Goal: Entertainment & Leisure: Consume media (video, audio)

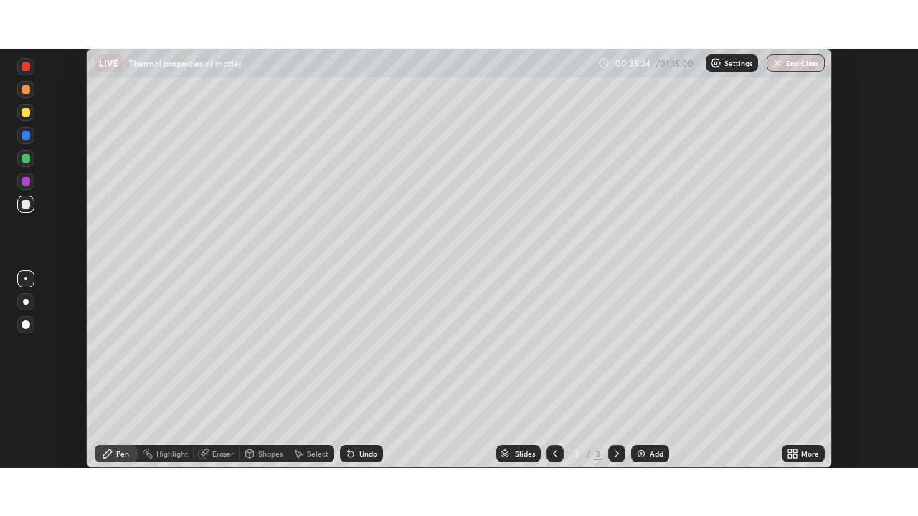
scroll to position [420, 918]
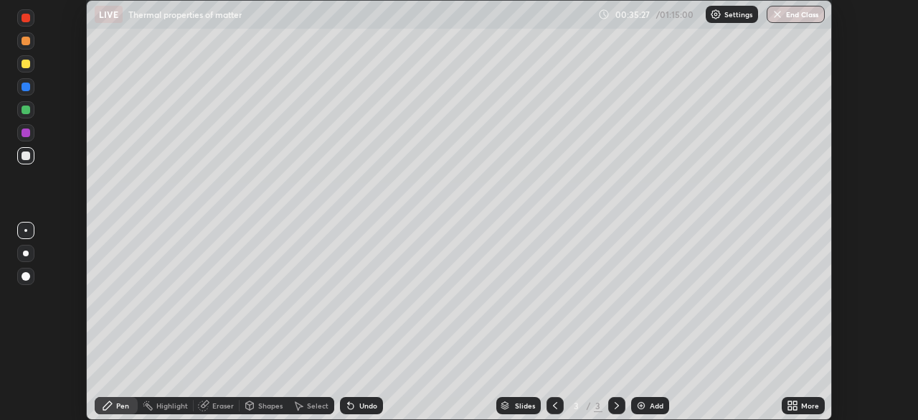
click at [790, 403] on icon at bounding box center [790, 403] width 4 height 4
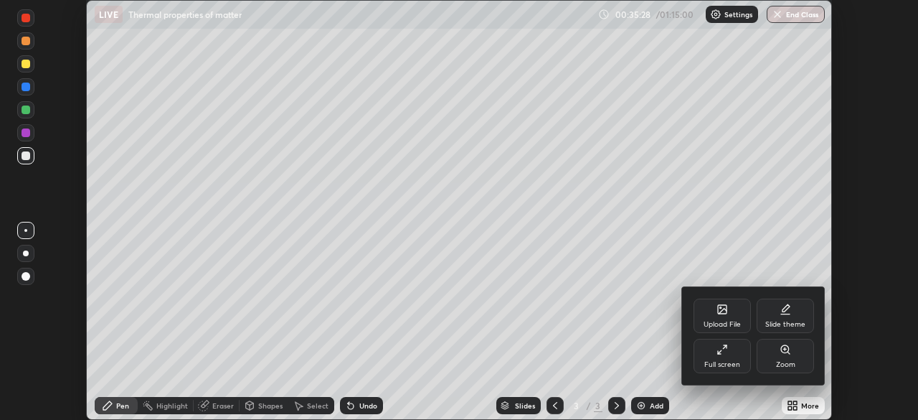
click at [721, 356] on div "Full screen" at bounding box center [722, 356] width 57 height 34
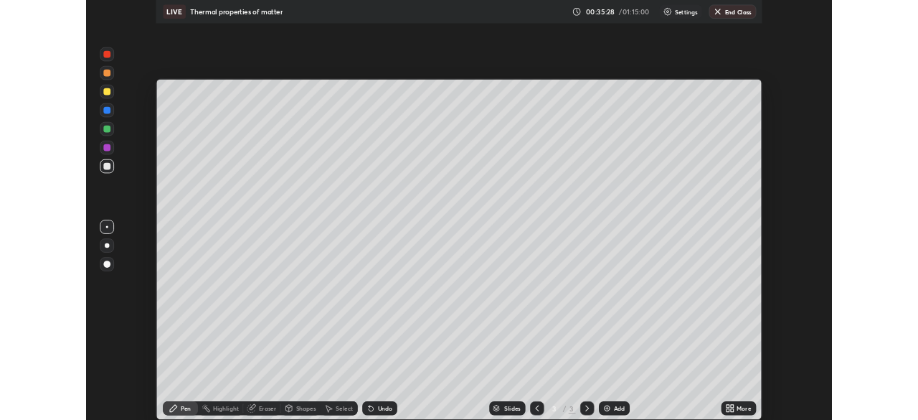
scroll to position [516, 918]
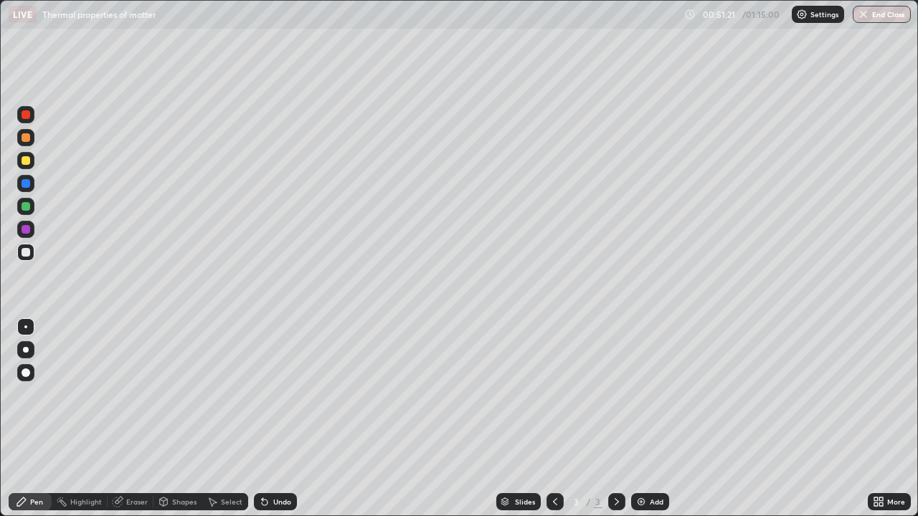
click at [652, 419] on div "Add" at bounding box center [657, 501] width 14 height 7
click at [661, 419] on div "Add" at bounding box center [657, 501] width 14 height 7
click at [275, 419] on div "Undo" at bounding box center [282, 501] width 18 height 7
click at [276, 419] on div "Undo" at bounding box center [282, 501] width 18 height 7
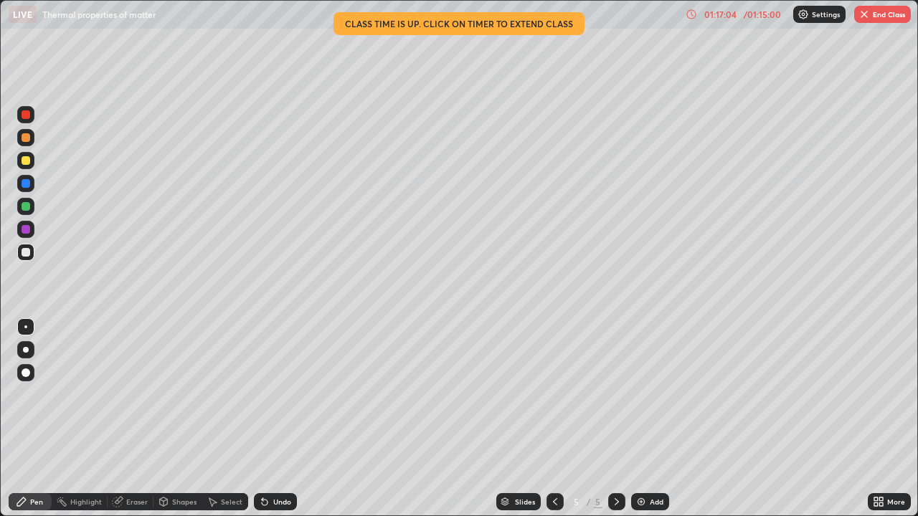
click at [868, 11] on img "button" at bounding box center [863, 14] width 11 height 11
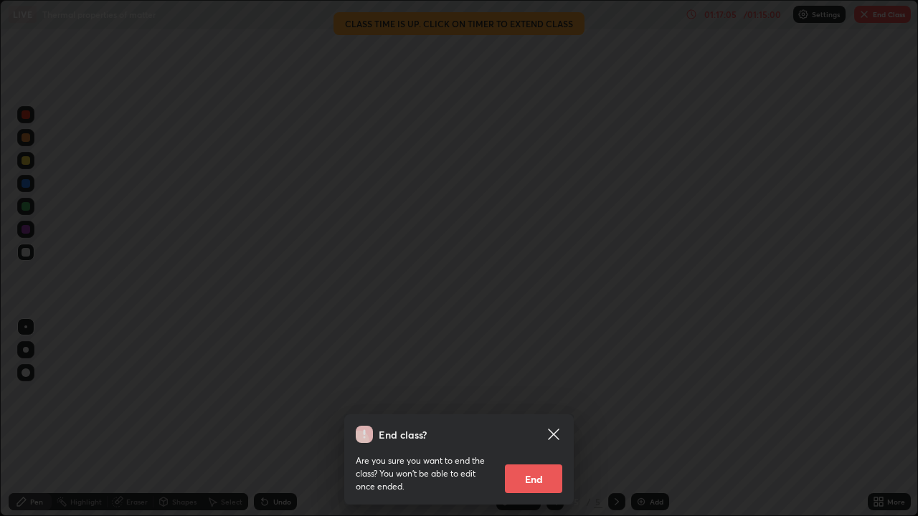
click at [537, 419] on button "End" at bounding box center [533, 479] width 57 height 29
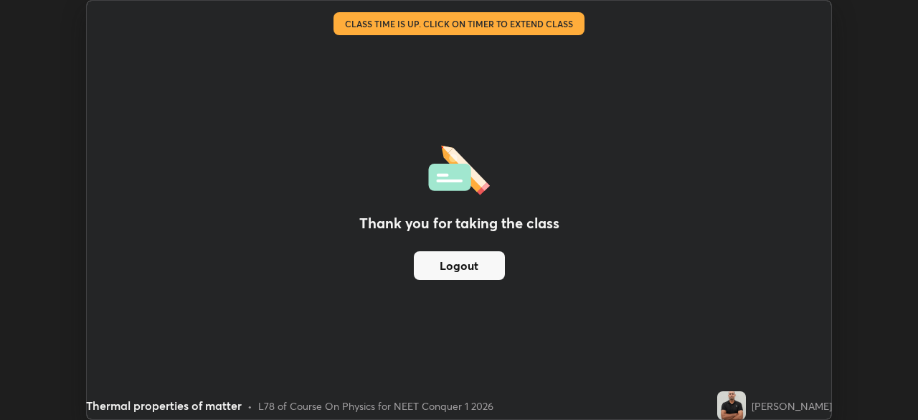
scroll to position [71300, 70802]
